Goal: Task Accomplishment & Management: Manage account settings

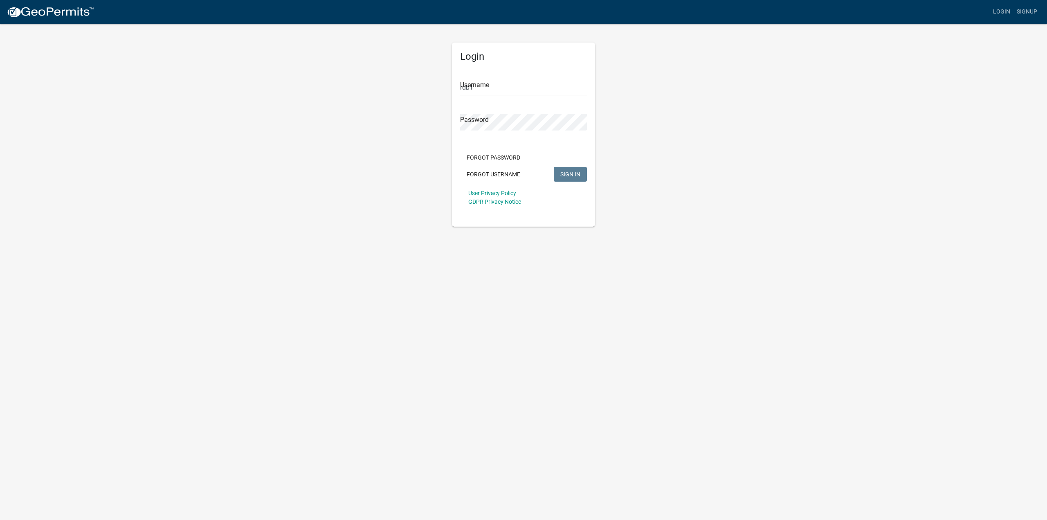
drag, startPoint x: 561, startPoint y: 168, endPoint x: 564, endPoint y: 173, distance: 6.0
click at [564, 173] on button "SIGN IN" at bounding box center [570, 174] width 33 height 15
click at [492, 87] on input "rdb1" at bounding box center [523, 87] width 127 height 17
click at [567, 173] on span "SIGN IN" at bounding box center [570, 174] width 20 height 7
click at [567, 180] on button "SIGN IN" at bounding box center [570, 174] width 33 height 15
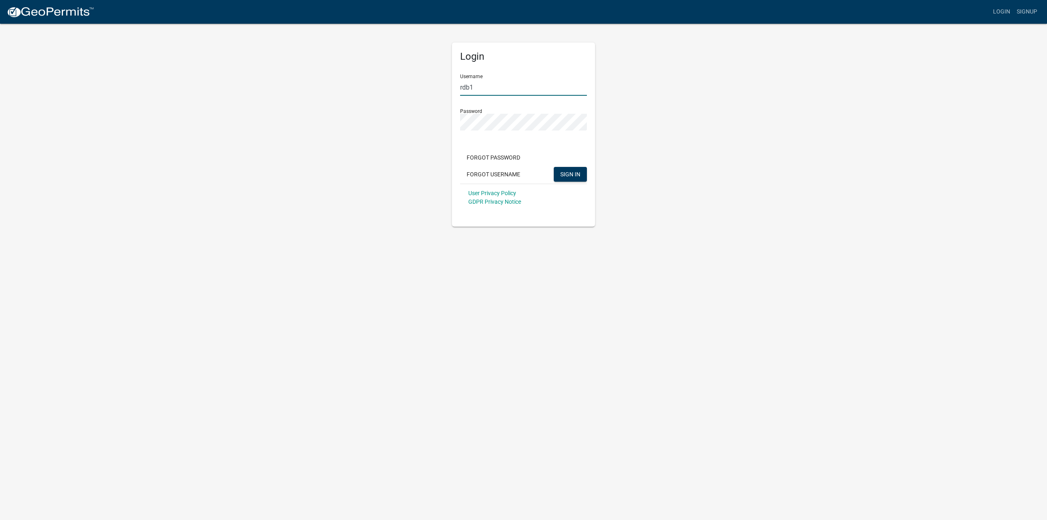
click at [507, 92] on input "rdb1" at bounding box center [523, 87] width 127 height 17
drag, startPoint x: 499, startPoint y: 86, endPoint x: 432, endPoint y: 96, distance: 68.2
click at [432, 96] on div "Login Username rdb1 Password Forgot Password Forgot Username SIGN IN User Priva…" at bounding box center [523, 125] width 466 height 204
type input "[EMAIL_ADDRESS][DOMAIN_NAME]"
click at [456, 125] on div "Login Username [EMAIL_ADDRESS][DOMAIN_NAME] Password Forgot Password Forgot Use…" at bounding box center [523, 135] width 143 height 184
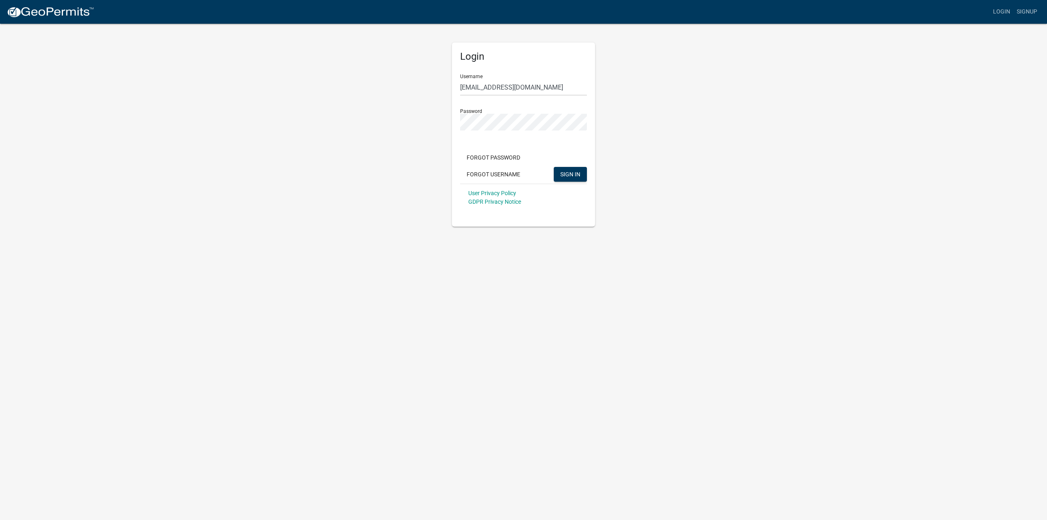
click at [458, 121] on div "Login Username [EMAIL_ADDRESS][DOMAIN_NAME] Password Forgot Password Forgot Use…" at bounding box center [523, 135] width 143 height 184
click at [564, 172] on span "SIGN IN" at bounding box center [570, 174] width 20 height 7
drag, startPoint x: 520, startPoint y: 89, endPoint x: 416, endPoint y: 89, distance: 103.9
click at [415, 89] on div "Login Username [EMAIL_ADDRESS][DOMAIN_NAME] Password Forgot Password Forgot Use…" at bounding box center [523, 125] width 466 height 204
